Goal: Information Seeking & Learning: Learn about a topic

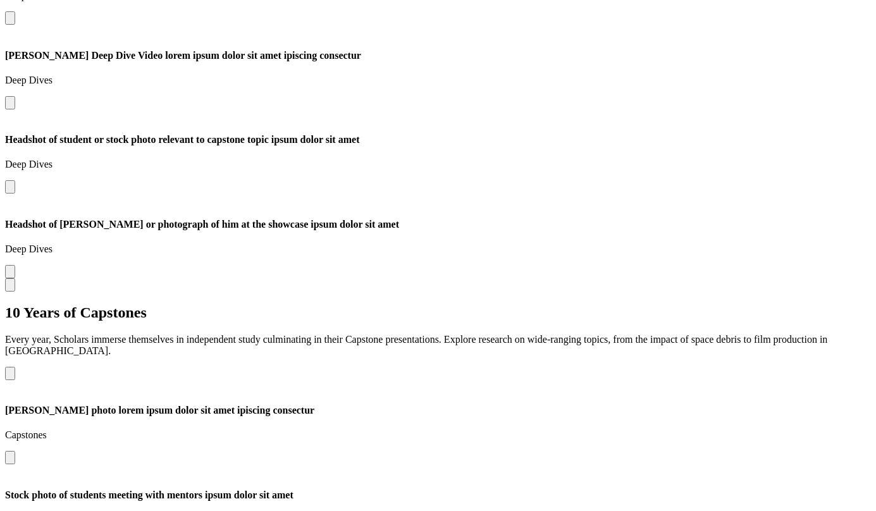
scroll to position [951, 0]
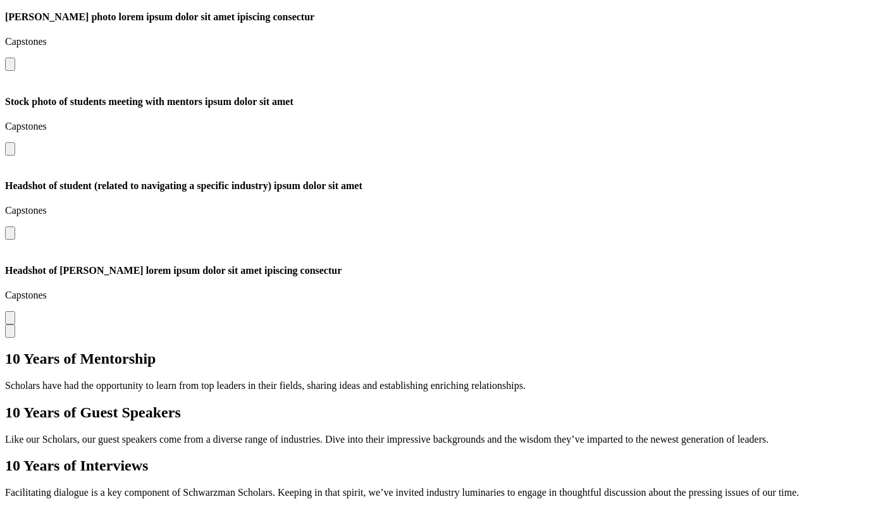
scroll to position [1330, 0]
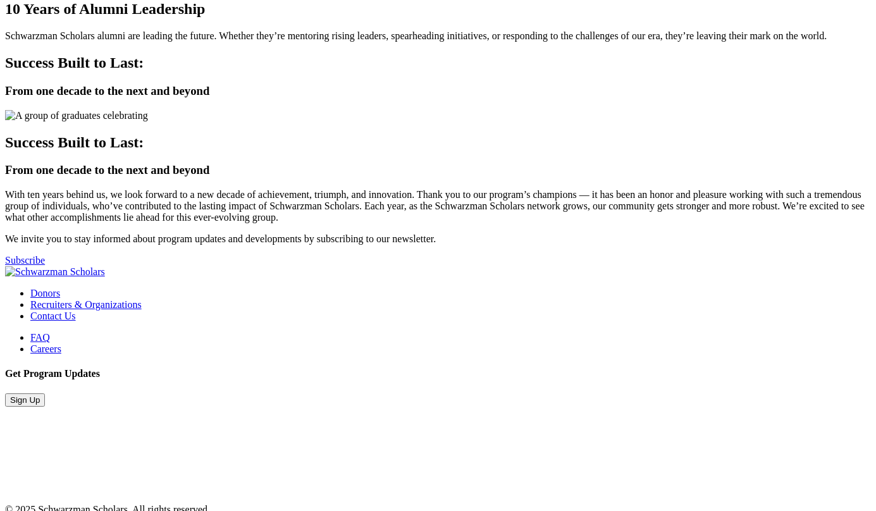
scroll to position [1832, 0]
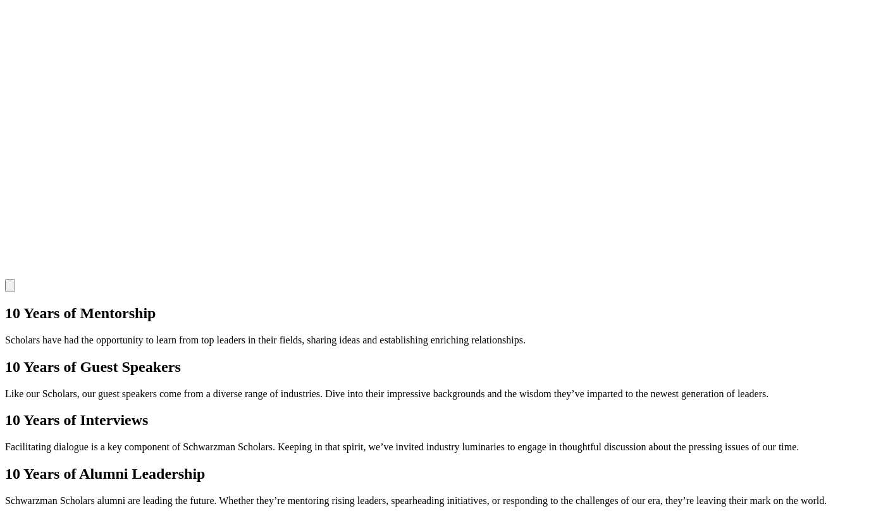
scroll to position [1405, 0]
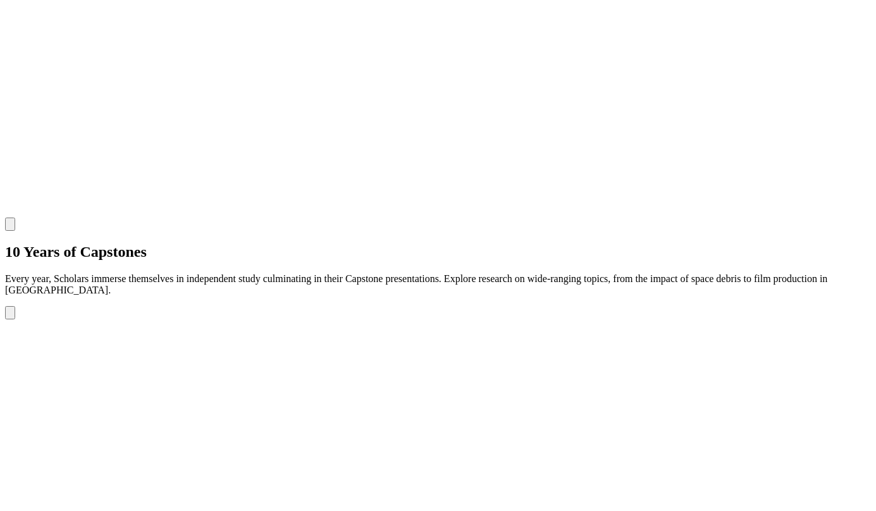
scroll to position [929, 0]
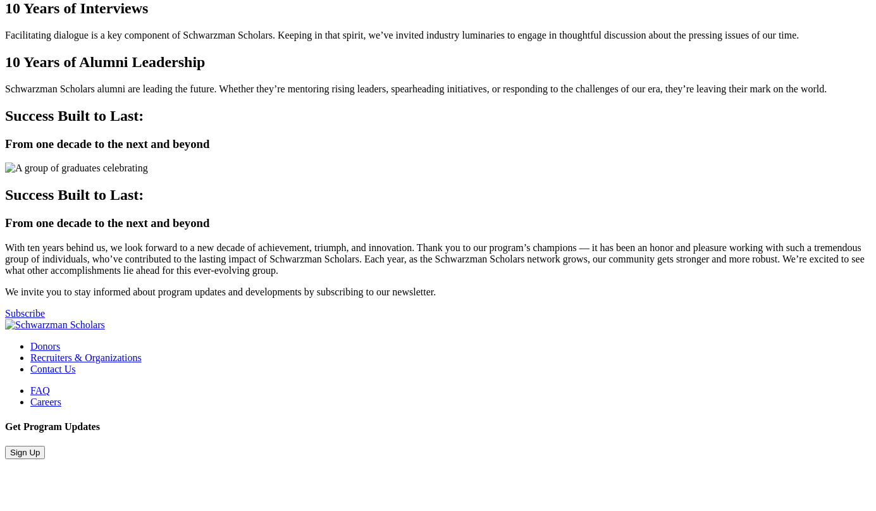
scroll to position [3181, 0]
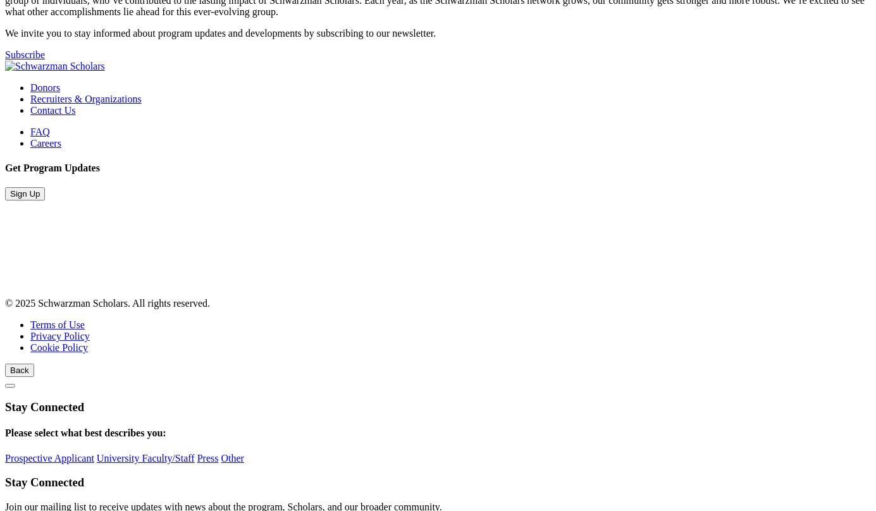
click at [45, 60] on link "Subscribe" at bounding box center [25, 54] width 40 height 11
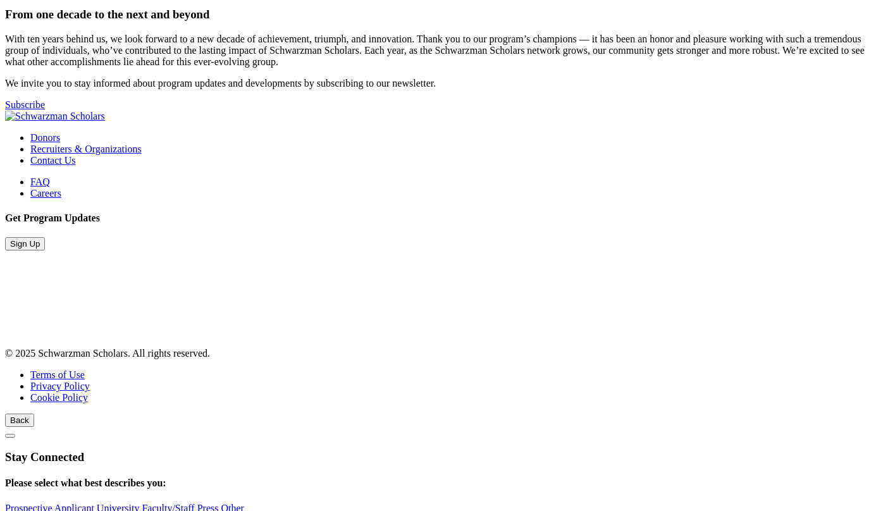
scroll to position [3073, 0]
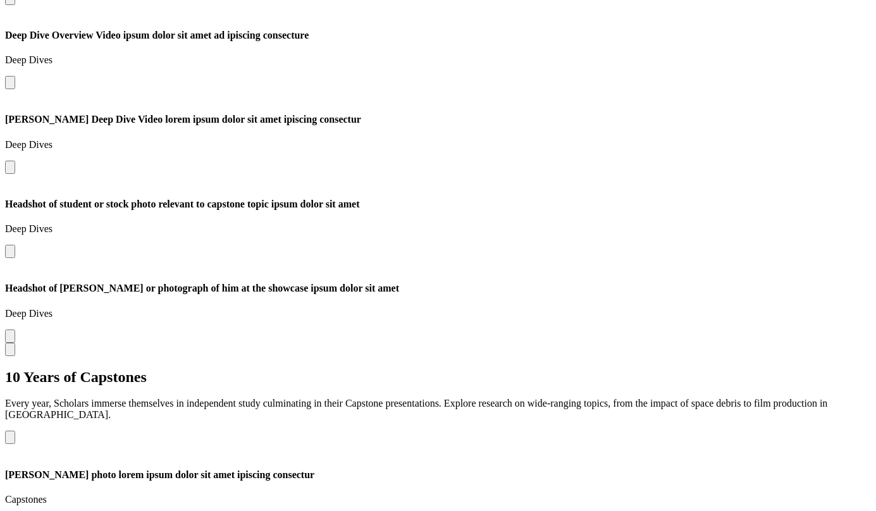
scroll to position [2008, 0]
